Goal: Find specific page/section: Find specific page/section

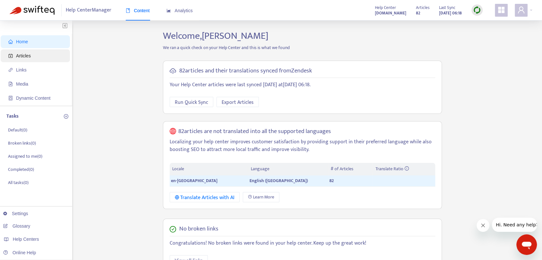
click at [54, 57] on span "Articles" at bounding box center [36, 55] width 56 height 13
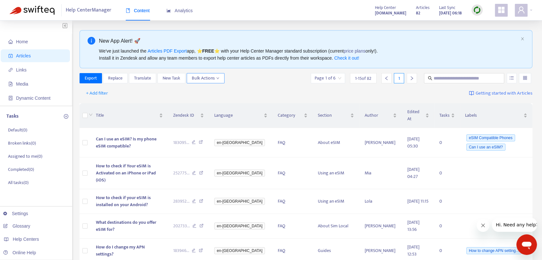
click at [211, 80] on span "Bulk Actions" at bounding box center [206, 78] width 28 height 7
click at [289, 86] on div "+ Add filter Getting started with Articles" at bounding box center [306, 93] width 453 height 15
click at [120, 215] on link "[DOMAIN_NAME]" at bounding box center [101, 212] width 43 height 5
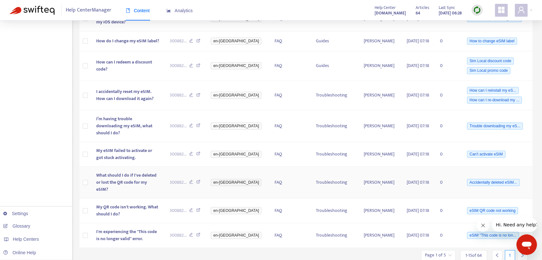
scroll to position [293, 0]
